Goal: Transaction & Acquisition: Subscribe to service/newsletter

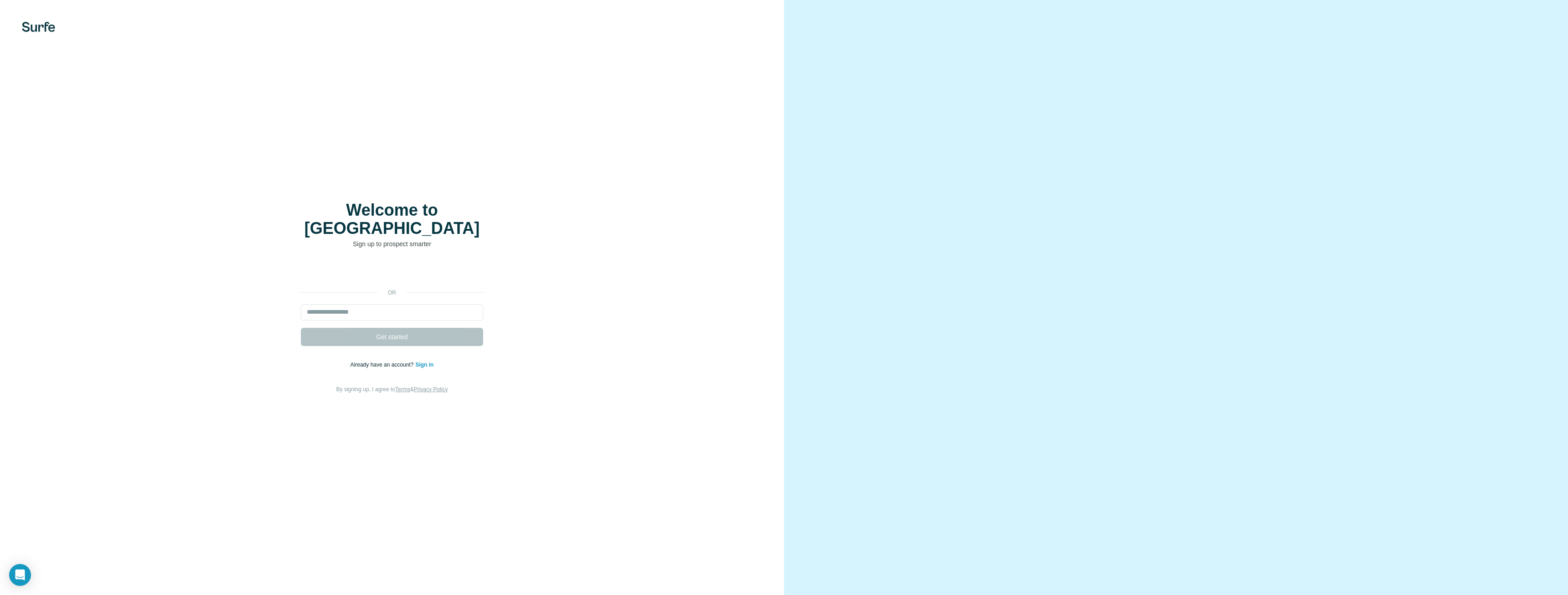
type input "**********"
click at [390, 333] on span "Get started" at bounding box center [392, 337] width 32 height 9
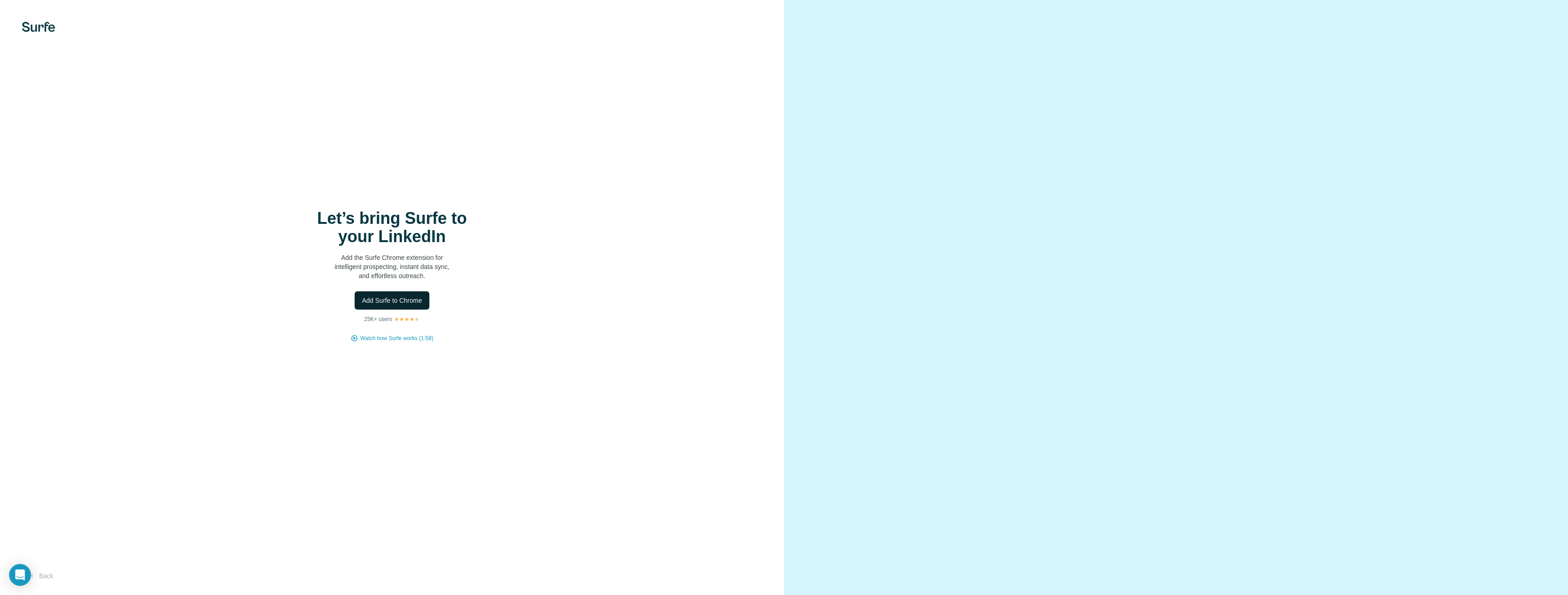
click at [387, 300] on span "Add Surfe to Chrome" at bounding box center [392, 300] width 60 height 9
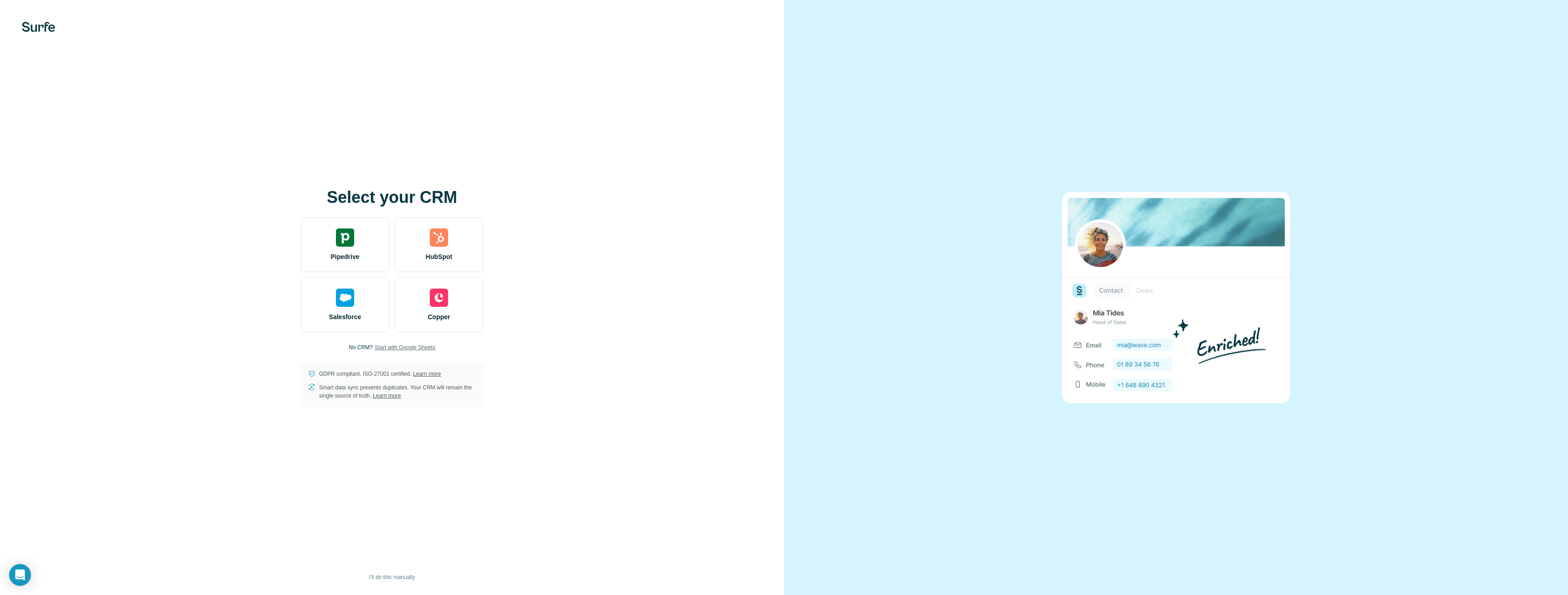
click at [404, 348] on span "Start with Google Sheets" at bounding box center [405, 347] width 61 height 8
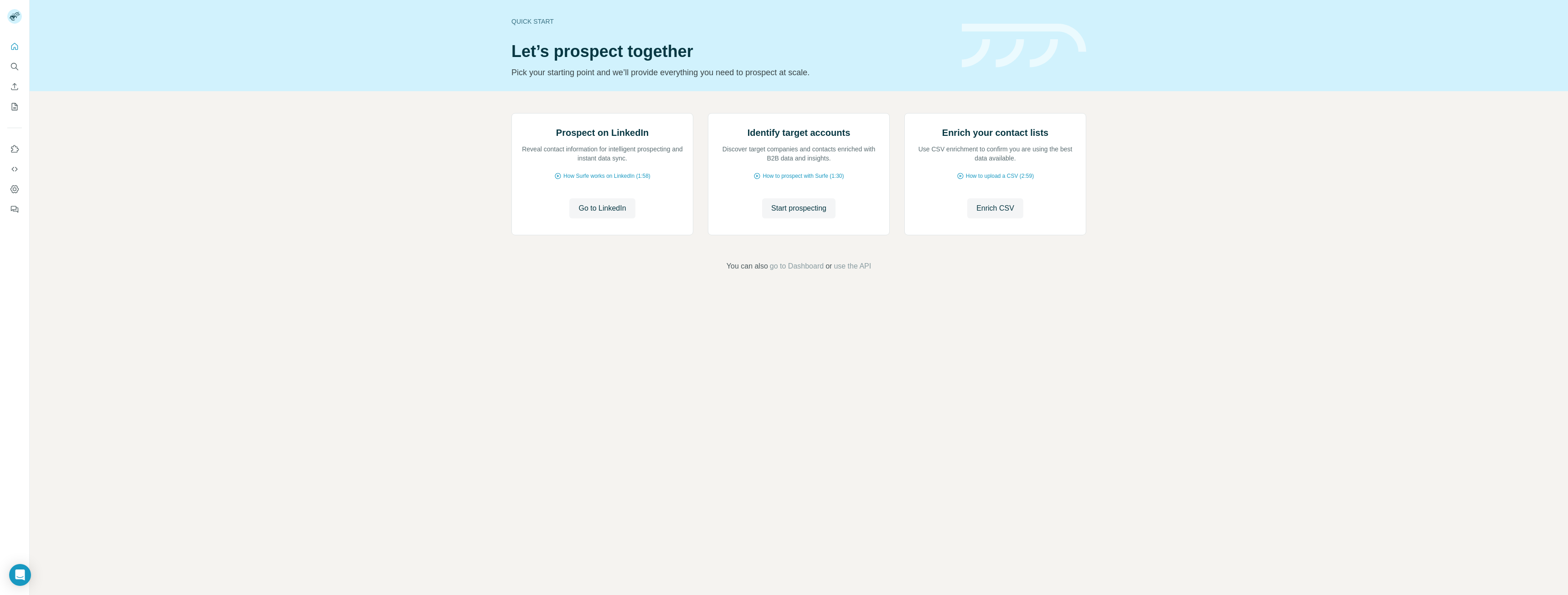
click at [1155, 128] on div "Prospect on LinkedIn Reveal contact information for intelligent prospecting and…" at bounding box center [799, 192] width 1538 height 202
click at [620, 214] on span "Go to LinkedIn" at bounding box center [602, 208] width 47 height 11
